Goal: Task Accomplishment & Management: Use online tool/utility

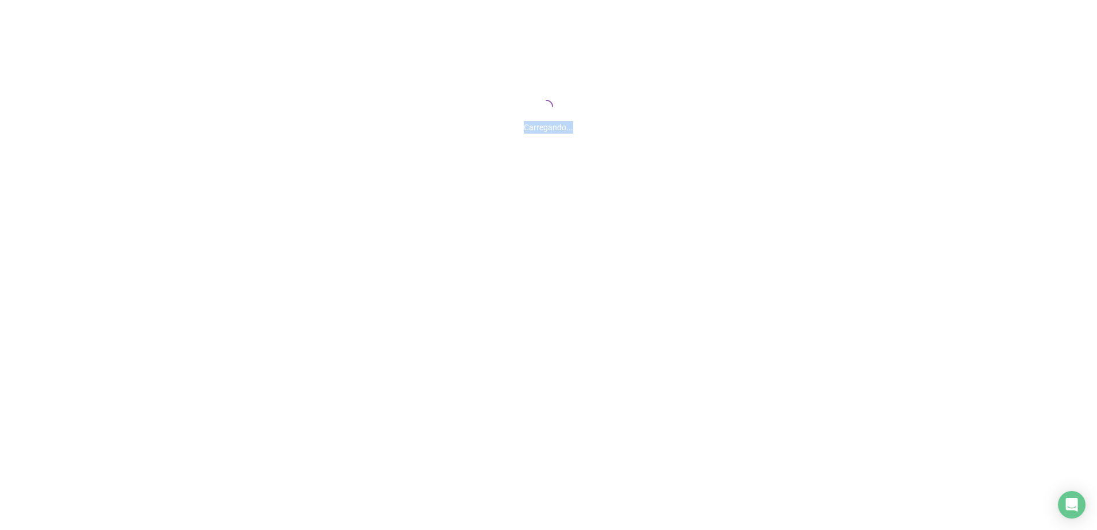
drag, startPoint x: 522, startPoint y: 129, endPoint x: 616, endPoint y: 128, distance: 94.1
click at [616, 128] on div "Carregando..." at bounding box center [548, 124] width 1097 height 19
click at [570, 245] on div at bounding box center [548, 265] width 1097 height 530
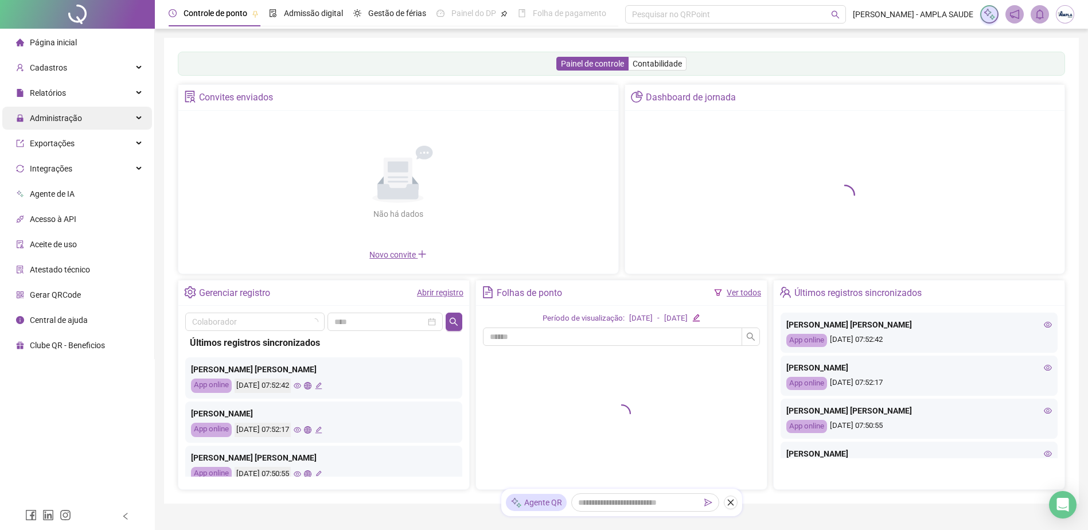
click at [118, 113] on div "Administração" at bounding box center [77, 118] width 150 height 23
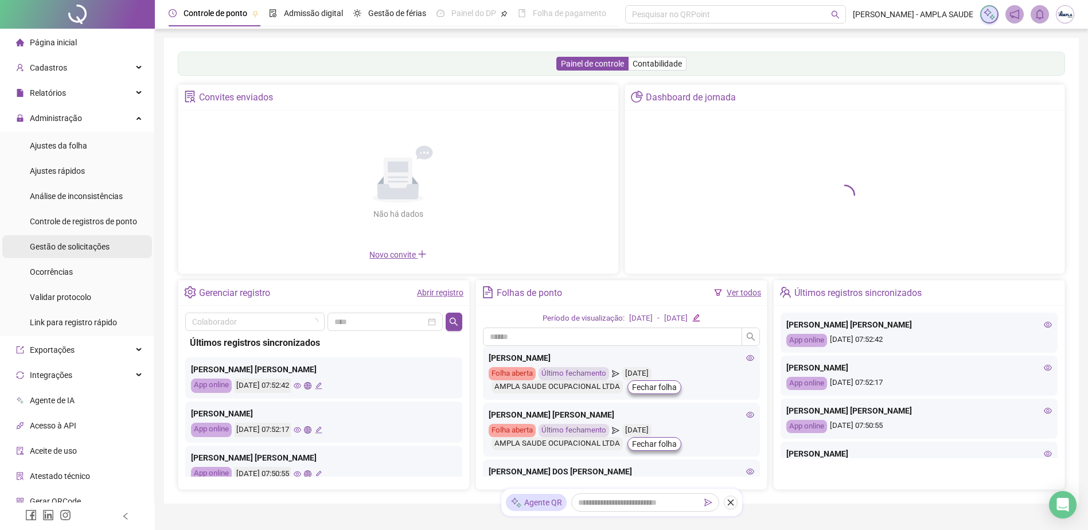
click at [91, 248] on span "Gestão de solicitações" at bounding box center [70, 246] width 80 height 9
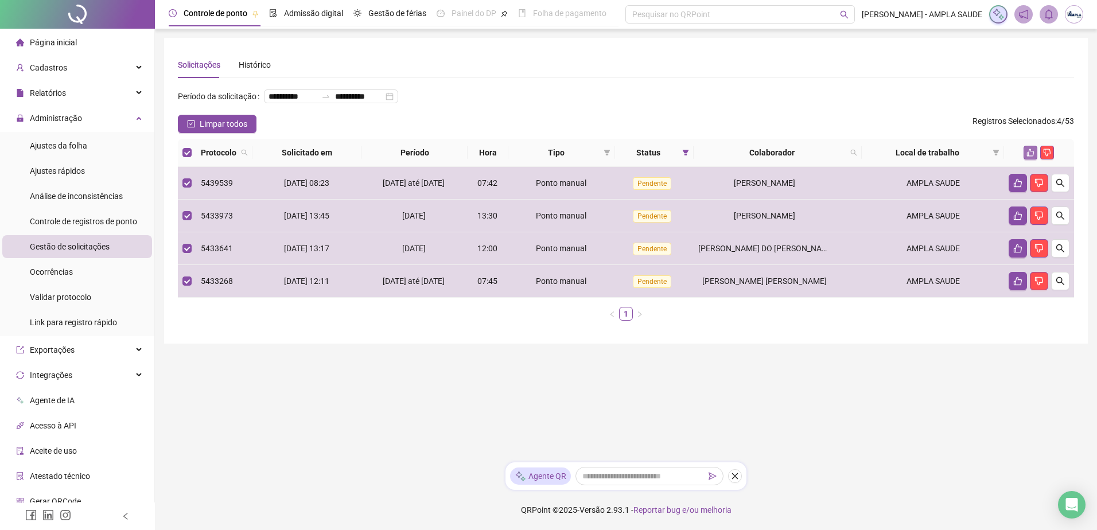
click at [1030, 157] on icon "like" at bounding box center [1030, 153] width 8 height 8
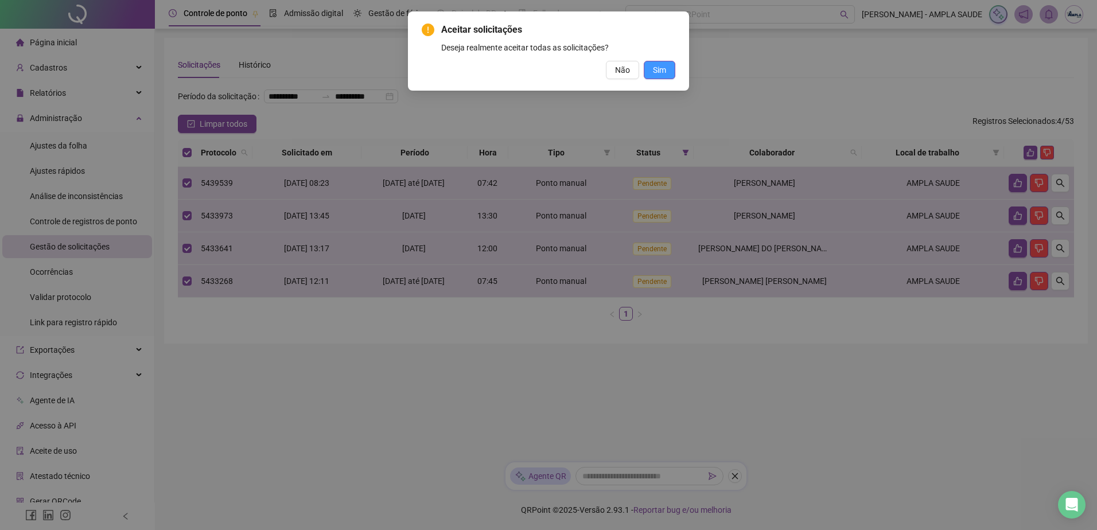
click at [654, 67] on span "Sim" at bounding box center [659, 70] width 13 height 13
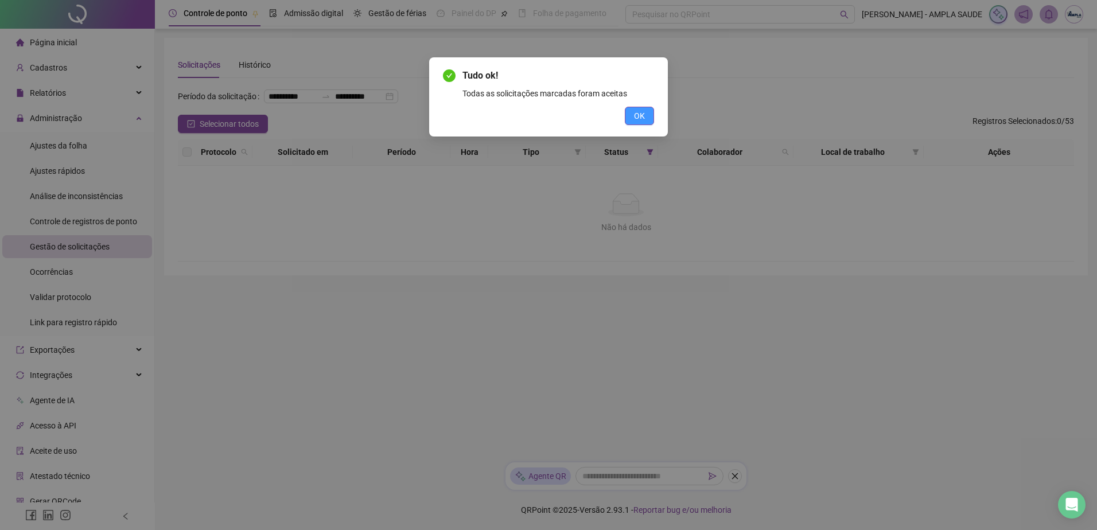
click at [637, 118] on span "OK" at bounding box center [639, 116] width 11 height 13
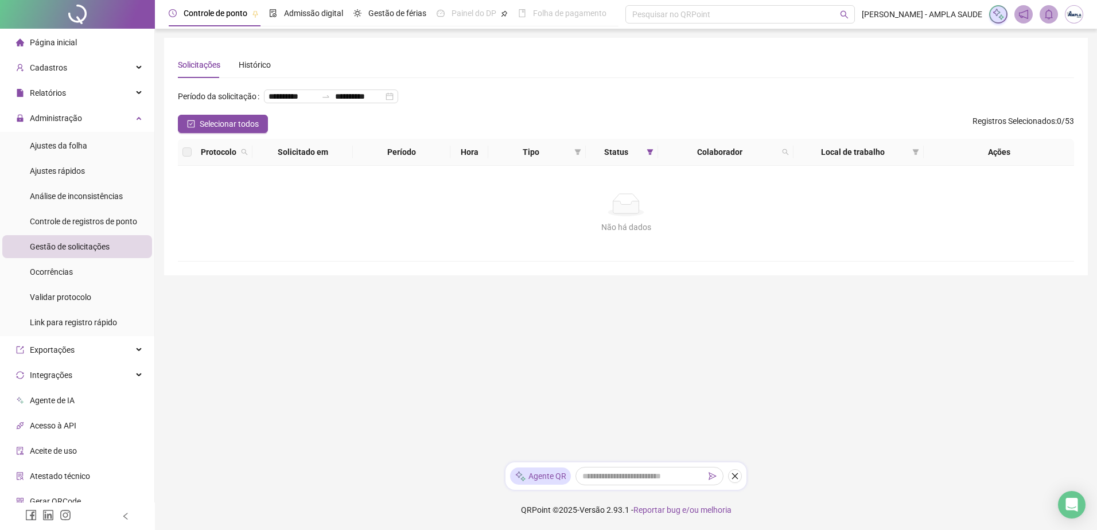
click at [290, 355] on main "**********" at bounding box center [626, 245] width 924 height 415
click at [54, 42] on span "Página inicial" at bounding box center [53, 42] width 47 height 9
